Goal: Transaction & Acquisition: Purchase product/service

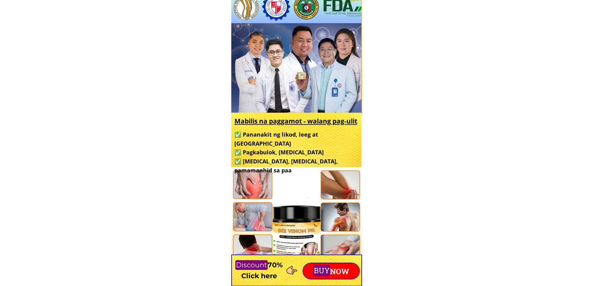
scroll to position [249, 0]
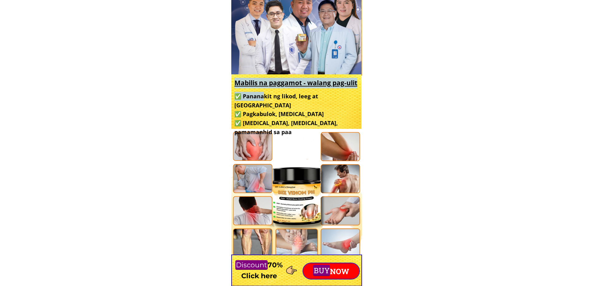
drag, startPoint x: 269, startPoint y: 99, endPoint x: 492, endPoint y: 105, distance: 222.6
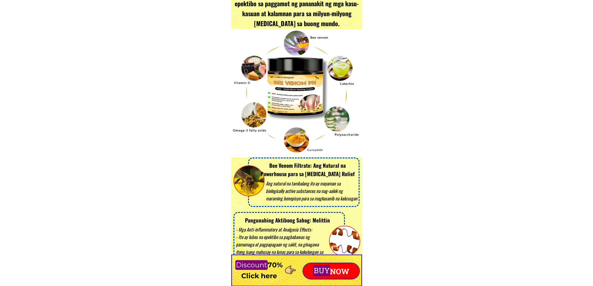
scroll to position [1307, 0]
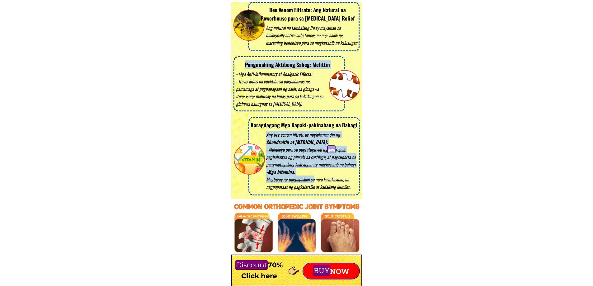
drag, startPoint x: 246, startPoint y: 68, endPoint x: 311, endPoint y: 181, distance: 130.3
click at [311, 181] on div "Ang natural na tambalang ito ay mayaman sa biologically active substances na na…" at bounding box center [296, 10] width 131 height 380
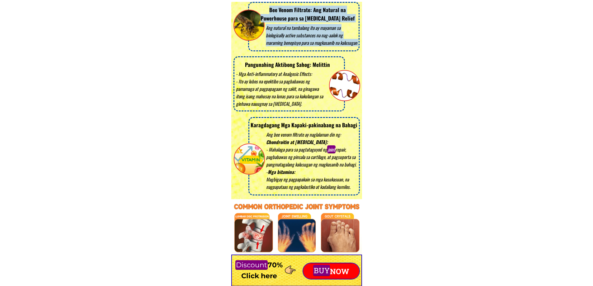
drag, startPoint x: 347, startPoint y: 111, endPoint x: 447, endPoint y: 110, distance: 99.6
drag, startPoint x: 238, startPoint y: 71, endPoint x: 491, endPoint y: 105, distance: 255.8
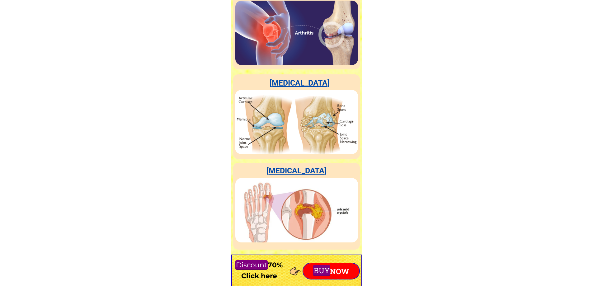
scroll to position [1867, 0]
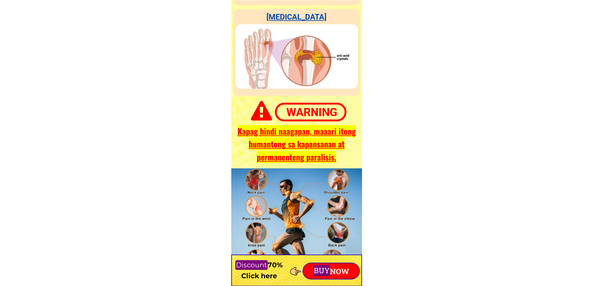
drag, startPoint x: 292, startPoint y: 69, endPoint x: 445, endPoint y: 69, distance: 153.1
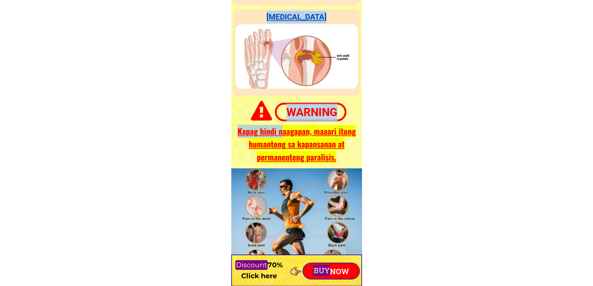
drag, startPoint x: 283, startPoint y: 134, endPoint x: 498, endPoint y: 148, distance: 215.8
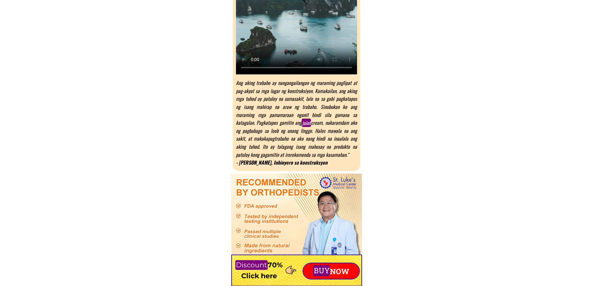
scroll to position [3299, 0]
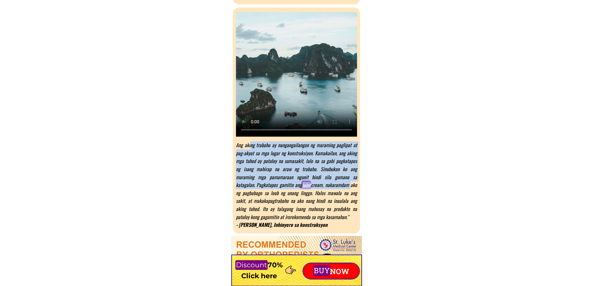
drag, startPoint x: 251, startPoint y: 142, endPoint x: 342, endPoint y: 184, distance: 100.7
click at [341, 184] on div "Ang aking trabaho ay nangangailangan ng maraming paglipat at pag-akyat sa mga l…" at bounding box center [296, 185] width 121 height 88
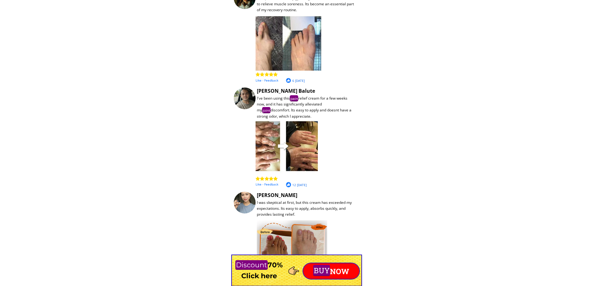
scroll to position [5135, 0]
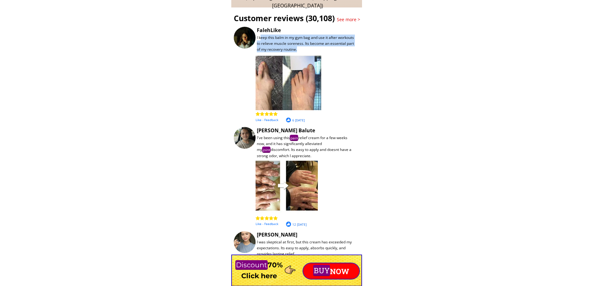
drag, startPoint x: 261, startPoint y: 37, endPoint x: 303, endPoint y: 52, distance: 45.2
click at [303, 52] on div "I keep this balm in my gym bag and use it after workouts to relieve muscle sore…" at bounding box center [306, 44] width 99 height 18
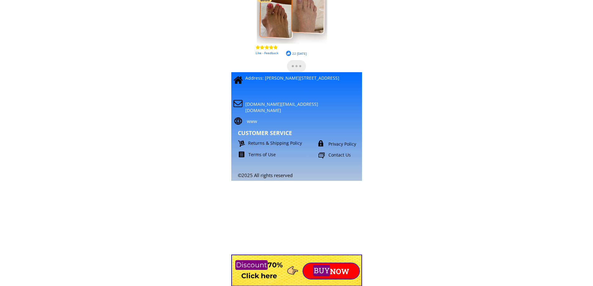
scroll to position [5499, 0]
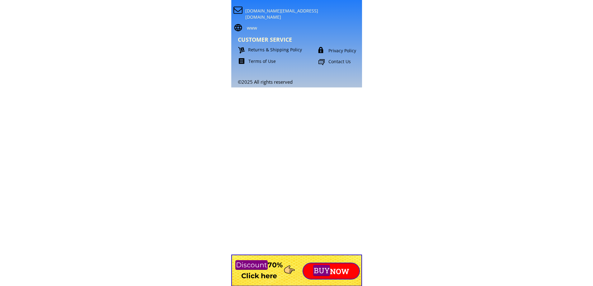
click at [335, 271] on font "NOW" at bounding box center [339, 272] width 19 height 10
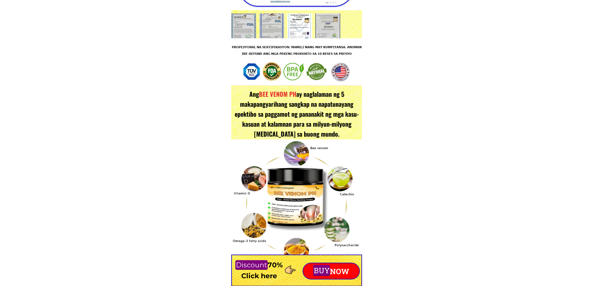
scroll to position [1058, 0]
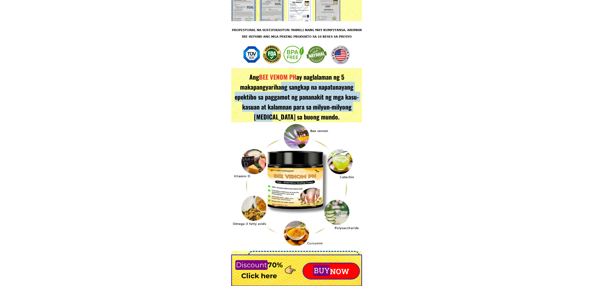
drag, startPoint x: 278, startPoint y: 95, endPoint x: 279, endPoint y: 115, distance: 20.0
click at [279, 114] on font "ay naglalaman ng 5 makapangyarihang sangkap na napatunayang epektibo sa paggamo…" at bounding box center [297, 96] width 124 height 49
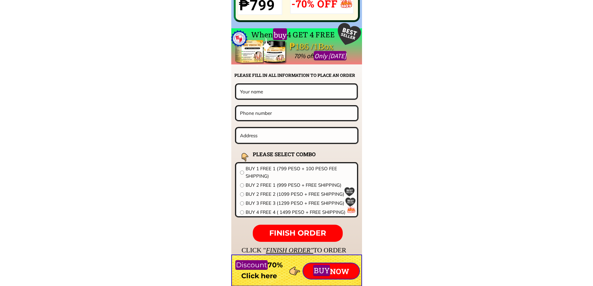
scroll to position [4886, 0]
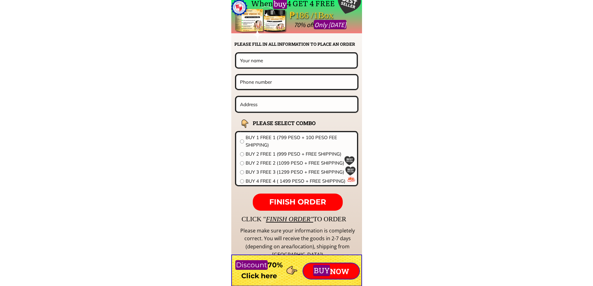
click at [271, 61] on input "text" at bounding box center [296, 61] width 116 height 14
type input "ddd"
click at [264, 83] on input "tel" at bounding box center [296, 81] width 117 height 13
click at [257, 79] on input "36" at bounding box center [296, 81] width 117 height 13
type input "362"
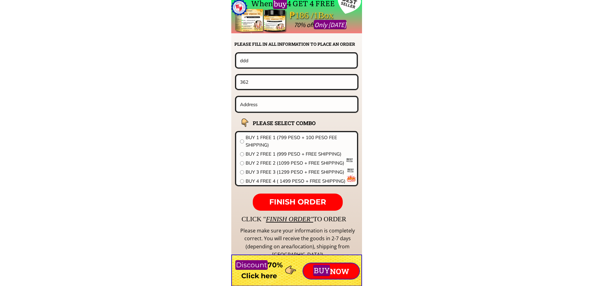
click at [276, 106] on input "text" at bounding box center [296, 104] width 117 height 15
type input "dfasdd"
click at [286, 193] on form "FINISH ORDER ddd 362 dfasdd BEE VENOM STLUKE 38/85 B/C 40/90 B/C 42/95 B/C 44/1…" at bounding box center [258, 131] width 202 height 158
click at [287, 200] on font "FINISH ORDER" at bounding box center [297, 201] width 57 height 9
click at [302, 76] on input "362" at bounding box center [296, 81] width 117 height 13
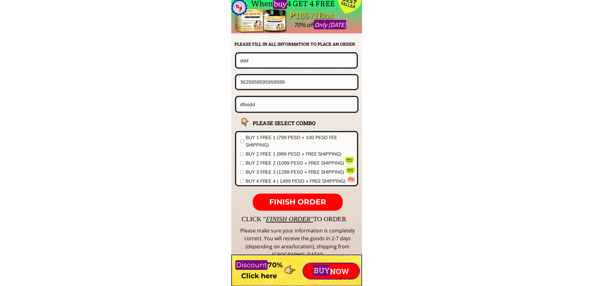
type input "3625959595959599"
click at [319, 203] on font "FINISH ORDER" at bounding box center [297, 201] width 57 height 9
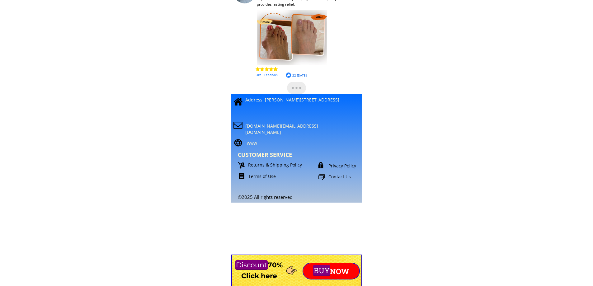
scroll to position [5383, 0]
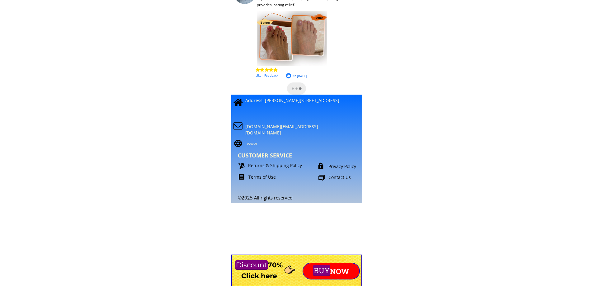
click at [250, 178] on font "Terms of Use" at bounding box center [261, 177] width 27 height 6
click at [260, 127] on font "[DOMAIN_NAME][EMAIL_ADDRESS][DOMAIN_NAME]" at bounding box center [281, 130] width 73 height 12
drag, startPoint x: 306, startPoint y: 116, endPoint x: 459, endPoint y: 116, distance: 153.1
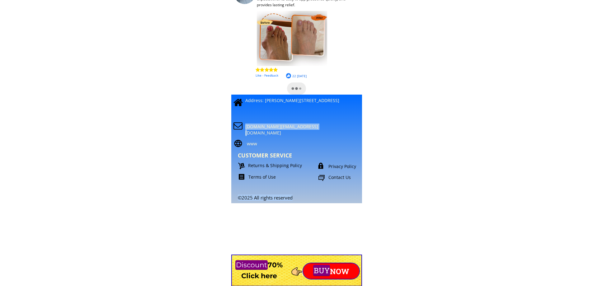
drag, startPoint x: 324, startPoint y: 126, endPoint x: 406, endPoint y: 122, distance: 82.5
drag, startPoint x: 270, startPoint y: 98, endPoint x: 319, endPoint y: 106, distance: 48.9
click at [288, 107] on div "©2025 All rights reserved [DOMAIN_NAME][EMAIL_ADDRESS][DOMAIN_NAME] CUSTOMER SE…" at bounding box center [301, 141] width 145 height 118
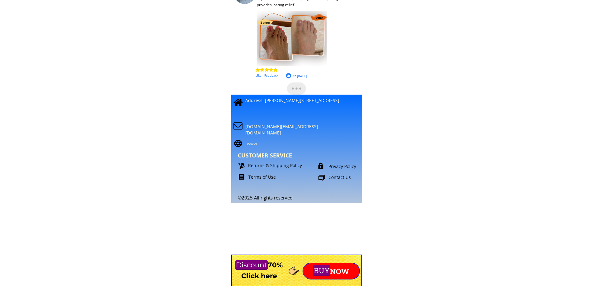
click at [319, 121] on div "©2025 All rights reserved [DOMAIN_NAME][EMAIL_ADDRESS][DOMAIN_NAME] CUSTOMER SE…" at bounding box center [301, 141] width 145 height 118
click at [335, 166] on font "Privacy Policy" at bounding box center [342, 166] width 28 height 6
click at [336, 180] on font "Contact Us" at bounding box center [339, 177] width 22 height 6
click at [321, 178] on div at bounding box center [321, 178] width 7 height 8
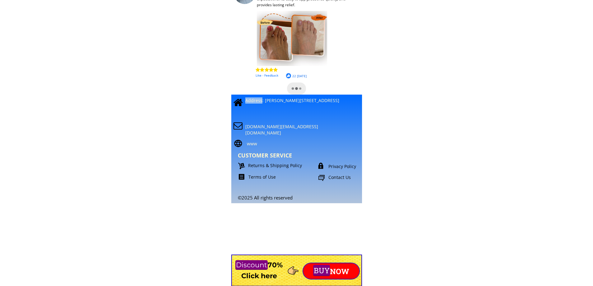
click at [261, 178] on font "Terms of Use" at bounding box center [261, 177] width 27 height 6
click at [257, 166] on font "Returns & Shipping Policy" at bounding box center [275, 165] width 54 height 6
click at [257, 165] on font "Returns & Shipping Policy" at bounding box center [275, 165] width 54 height 6
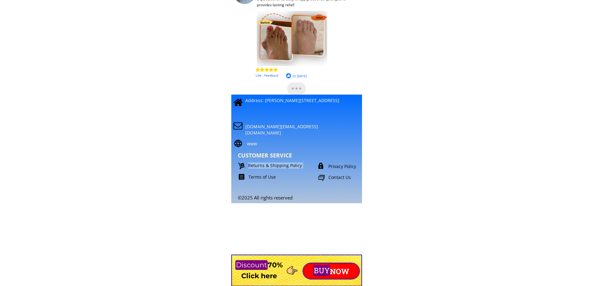
click at [246, 179] on div "Terms of Use" at bounding box center [277, 177] width 76 height 6
click at [243, 176] on div at bounding box center [242, 177] width 6 height 6
click at [243, 143] on div at bounding box center [238, 143] width 10 height 9
click at [241, 143] on div at bounding box center [238, 143] width 10 height 9
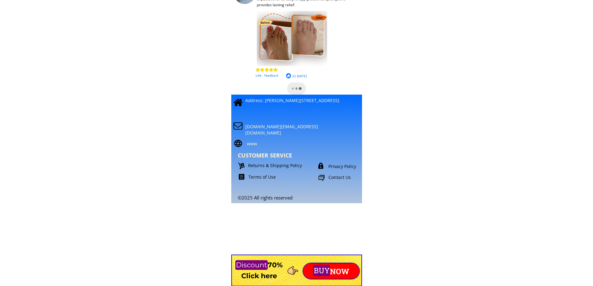
click at [235, 124] on div at bounding box center [237, 126] width 9 height 10
click at [261, 178] on font "Terms of Use" at bounding box center [261, 177] width 27 height 6
